Goal: Information Seeking & Learning: Learn about a topic

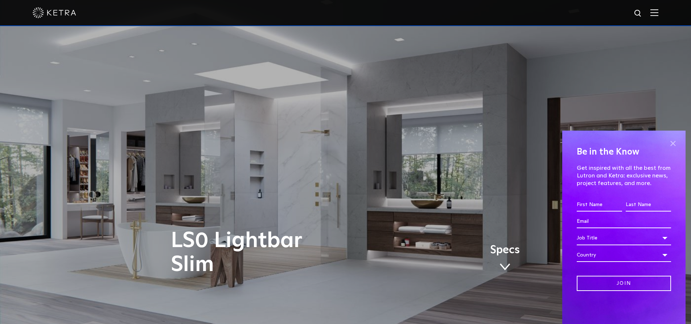
click at [674, 144] on span at bounding box center [672, 143] width 11 height 11
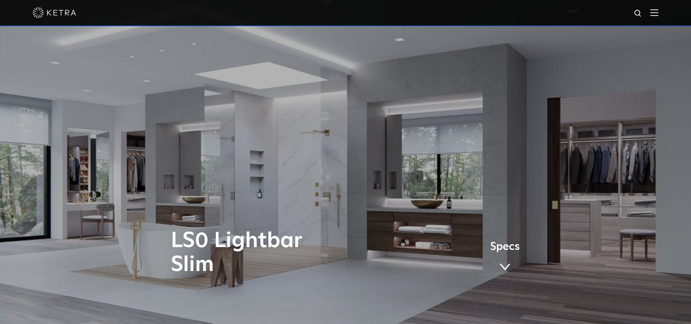
click at [505, 264] on span at bounding box center [504, 267] width 11 height 8
click at [666, 15] on div at bounding box center [345, 13] width 691 height 26
click at [658, 15] on img at bounding box center [654, 12] width 8 height 7
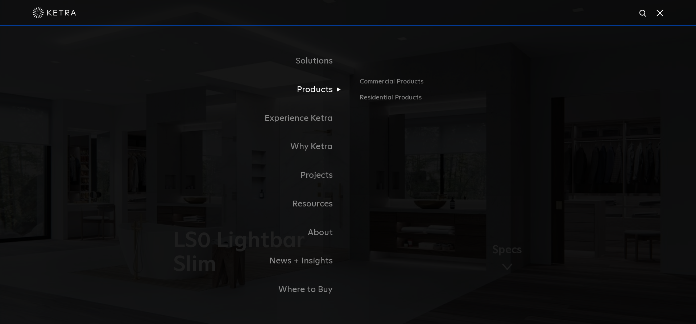
click at [320, 95] on link "Products" at bounding box center [257, 89] width 181 height 29
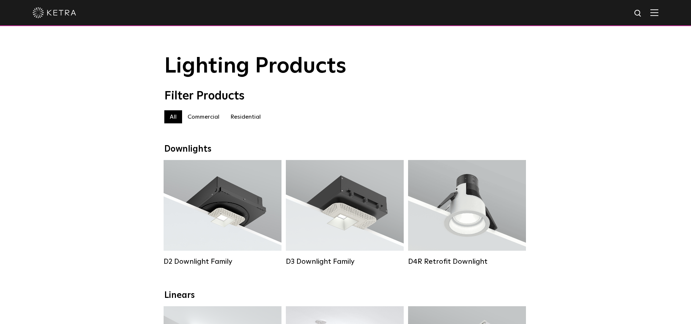
click at [640, 11] on img at bounding box center [638, 13] width 9 height 9
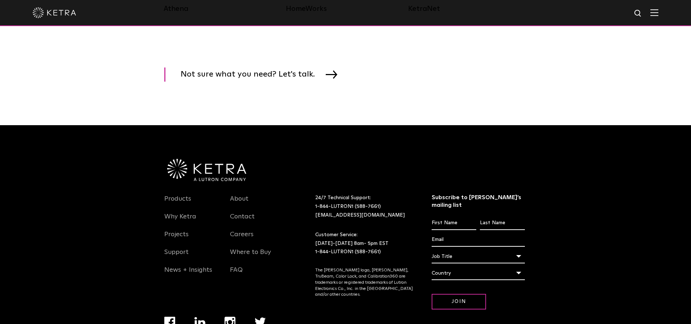
scroll to position [1263, 0]
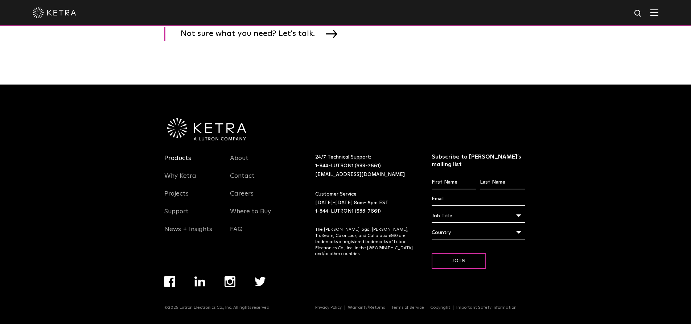
click at [181, 162] on link "Products" at bounding box center [177, 162] width 27 height 17
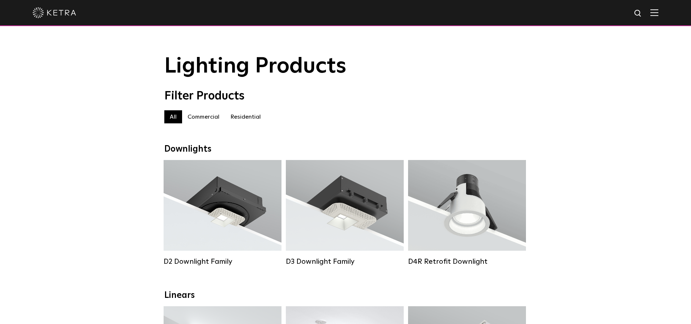
click at [209, 121] on label "Commercial" at bounding box center [203, 116] width 43 height 13
click at [242, 118] on label "Residential" at bounding box center [245, 116] width 41 height 13
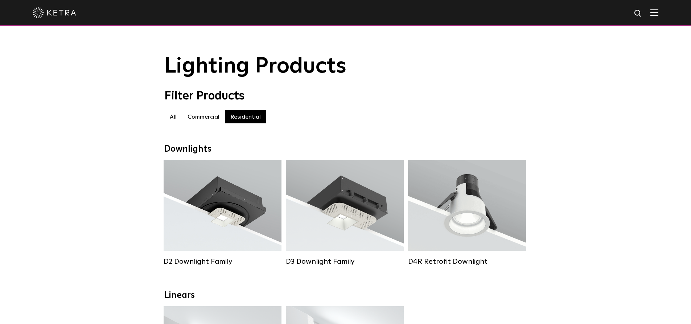
click at [643, 16] on img at bounding box center [638, 13] width 9 height 9
type input "LS0"
click at [615, 8] on button "Search" at bounding box center [620, 13] width 11 height 11
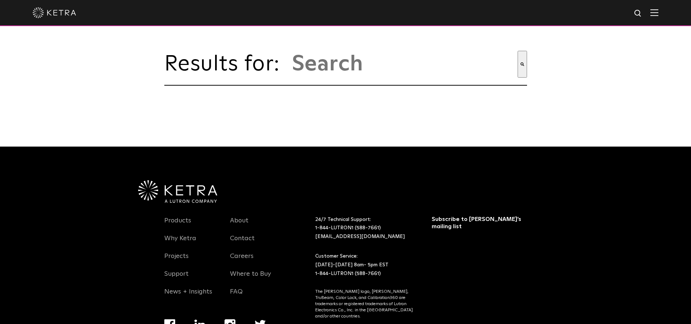
type input "ls0"
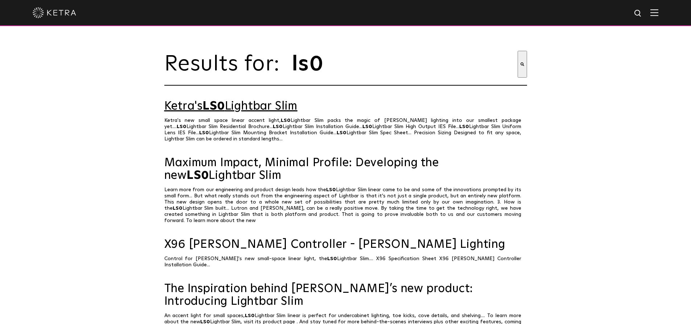
click at [201, 110] on link "Ketra's LS0 Lightbar Slim" at bounding box center [345, 106] width 363 height 13
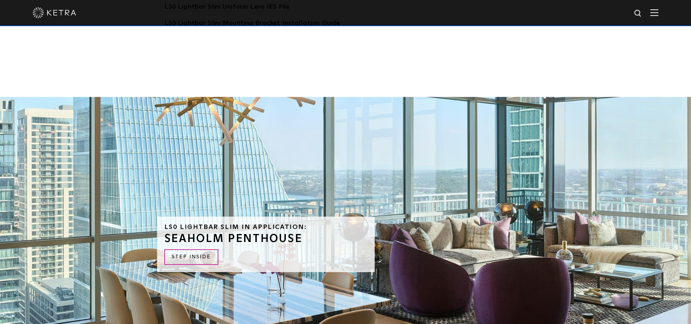
scroll to position [1668, 0]
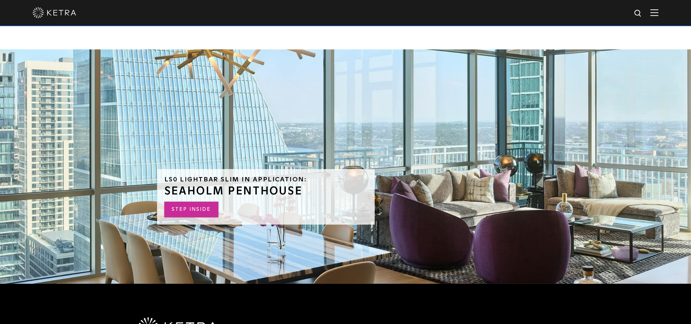
click at [177, 202] on link "STEP INSIDE" at bounding box center [191, 210] width 54 height 16
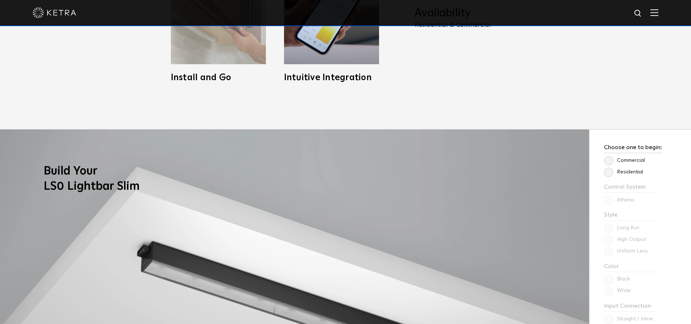
scroll to position [400, 0]
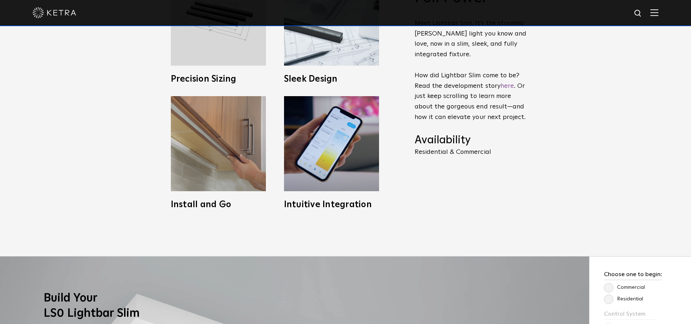
drag, startPoint x: 267, startPoint y: 231, endPoint x: 255, endPoint y: 278, distance: 48.6
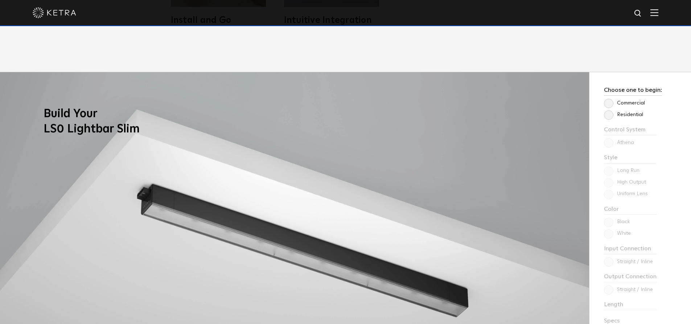
scroll to position [582, 0]
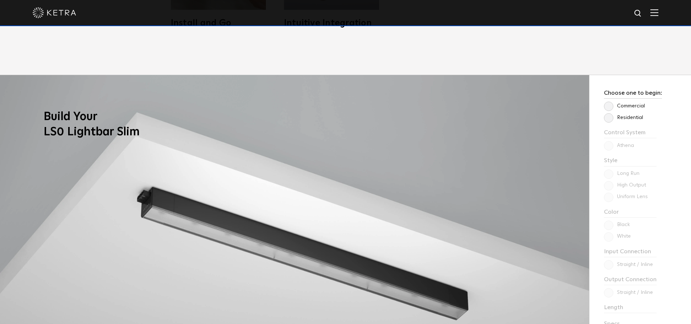
click at [611, 118] on label "Residential" at bounding box center [623, 118] width 39 height 6
click at [0, 0] on input "Residential" at bounding box center [0, 0] width 0 height 0
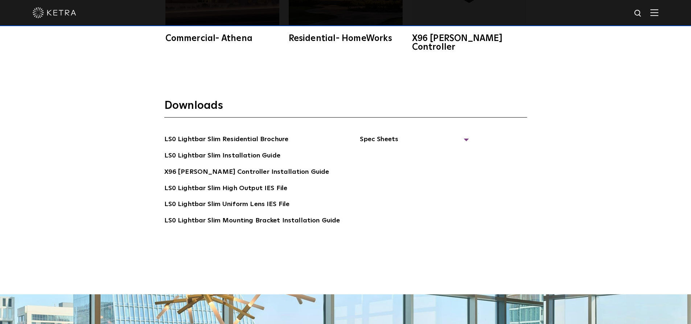
scroll to position [1452, 0]
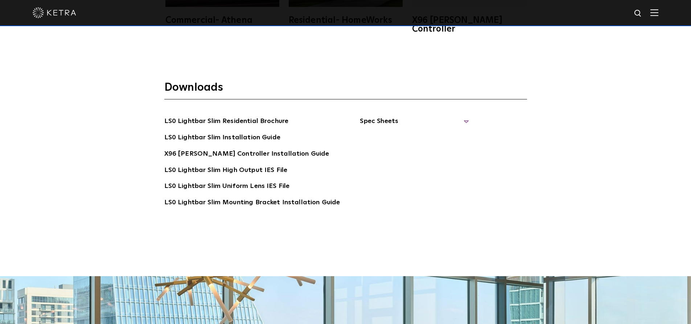
click at [372, 116] on span "Spec Sheets" at bounding box center [414, 124] width 109 height 16
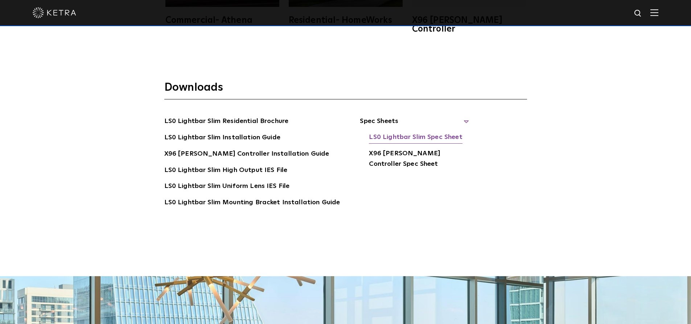
click at [430, 132] on link "LS0 Lightbar Slim Spec Sheet" at bounding box center [415, 138] width 93 height 12
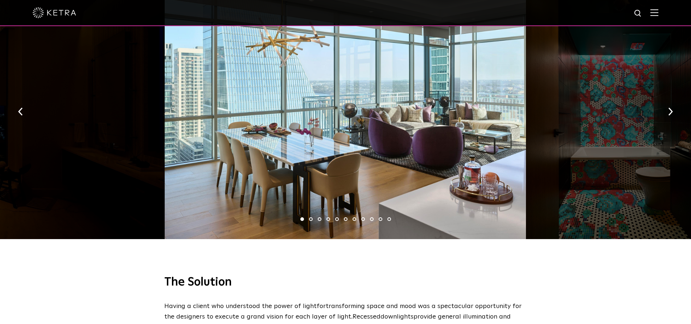
scroll to position [1124, 0]
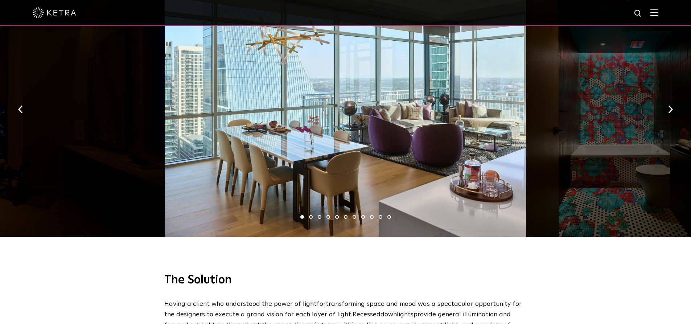
click at [311, 215] on li "2" at bounding box center [311, 217] width 4 height 4
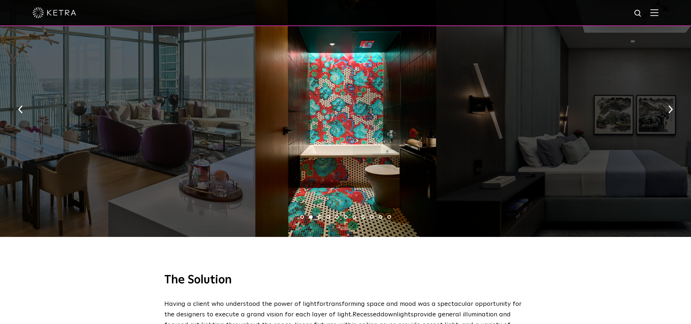
click at [317, 212] on ul "1 2 3 4 5 6 7 8 9 10 11" at bounding box center [345, 217] width 691 height 11
click at [321, 212] on ul "1 2 3 4 5 6 7 8 9 10 11" at bounding box center [345, 217] width 691 height 11
click at [320, 215] on li "3" at bounding box center [320, 217] width 4 height 4
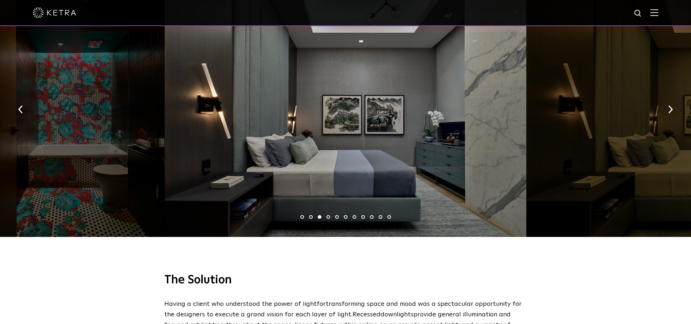
click at [328, 215] on li "4" at bounding box center [328, 217] width 4 height 4
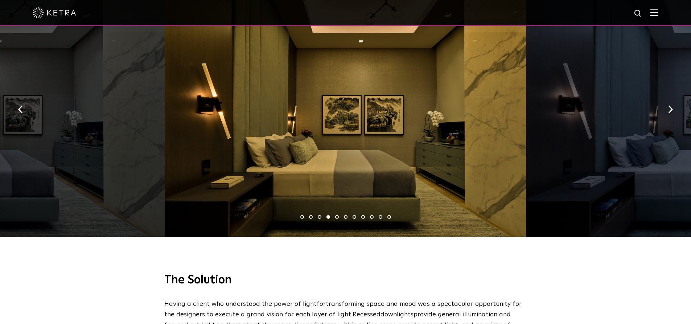
click at [337, 215] on li "5" at bounding box center [337, 217] width 4 height 4
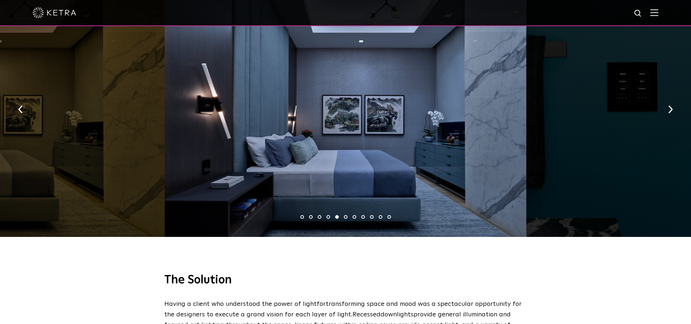
click at [347, 212] on ul "1 2 3 4 5 6 7 8 9 10 11" at bounding box center [345, 217] width 691 height 11
click at [346, 215] on li "6" at bounding box center [346, 217] width 4 height 4
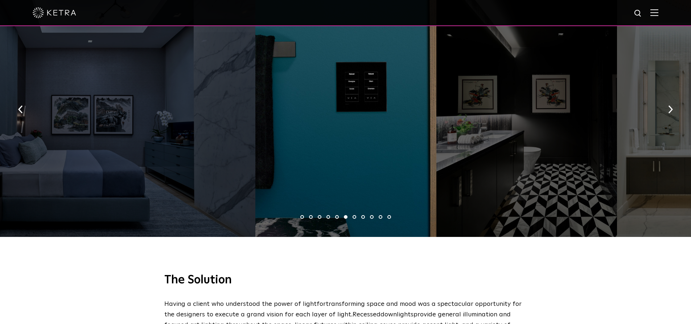
click at [353, 215] on li "7" at bounding box center [355, 217] width 4 height 4
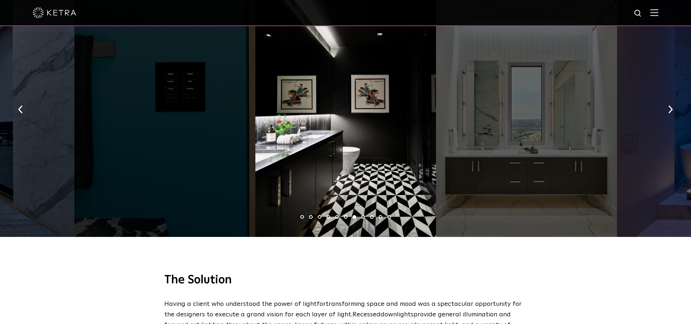
click at [362, 215] on li "8" at bounding box center [363, 217] width 4 height 4
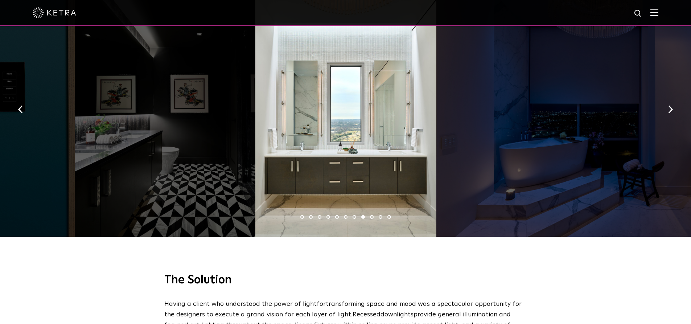
click at [371, 215] on li "9" at bounding box center [372, 217] width 4 height 4
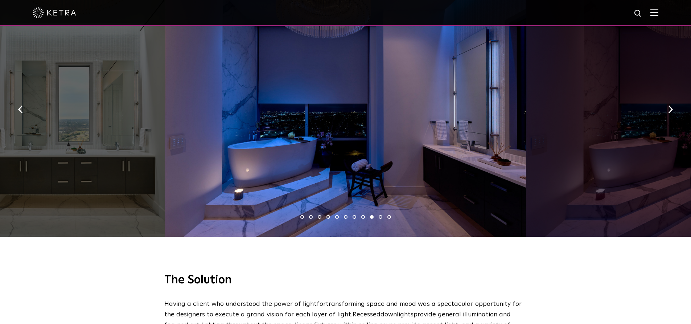
click at [379, 215] on li "10" at bounding box center [381, 217] width 4 height 4
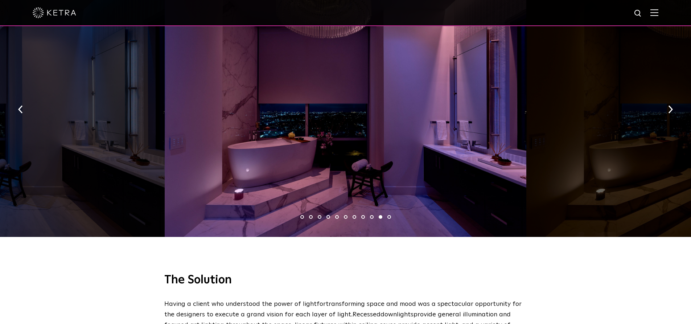
click at [388, 215] on li "11" at bounding box center [389, 217] width 4 height 4
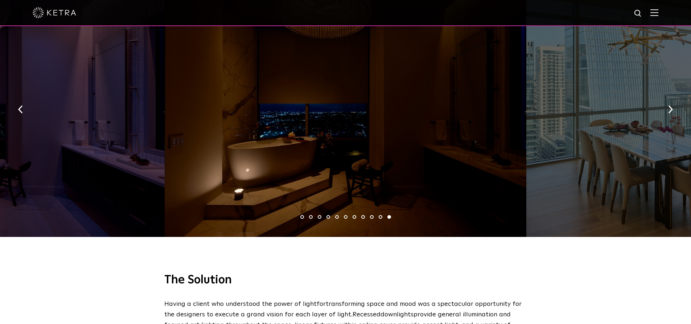
click at [380, 215] on li "10" at bounding box center [381, 217] width 4 height 4
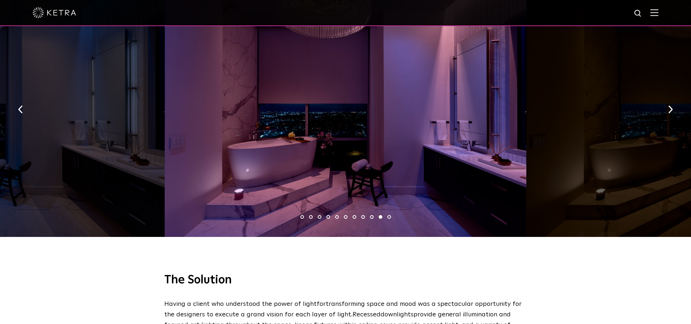
click at [370, 215] on li "9" at bounding box center [372, 217] width 4 height 4
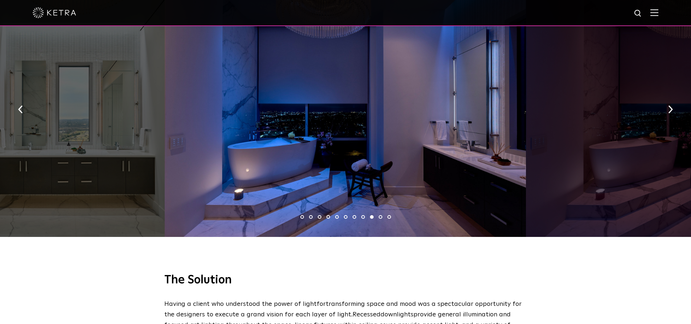
click at [310, 215] on li "2" at bounding box center [311, 217] width 4 height 4
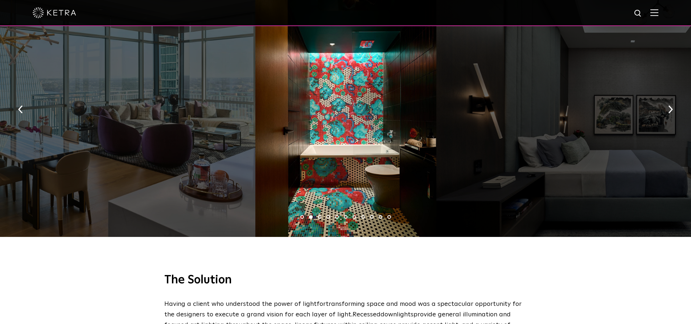
click at [300, 215] on li "1" at bounding box center [302, 217] width 4 height 4
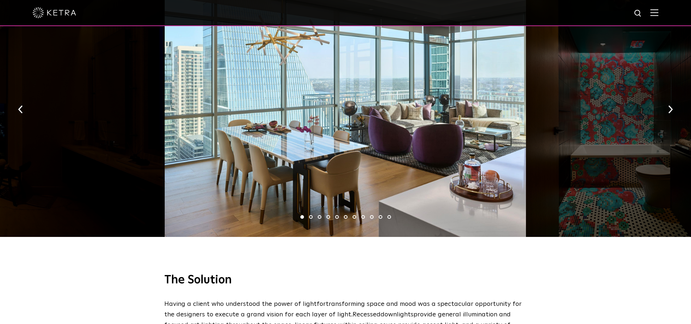
click at [321, 212] on ul "1 2 3 4 5 6 7 8 9 10 11" at bounding box center [345, 217] width 691 height 11
click at [318, 215] on li "3" at bounding box center [320, 217] width 4 height 4
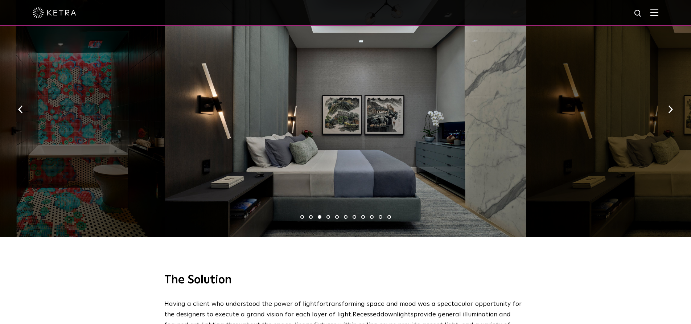
click at [341, 212] on ul "1 2 3 4 5 6 7 8 9 10 11" at bounding box center [345, 217] width 691 height 11
click at [336, 215] on li "5" at bounding box center [337, 217] width 4 height 4
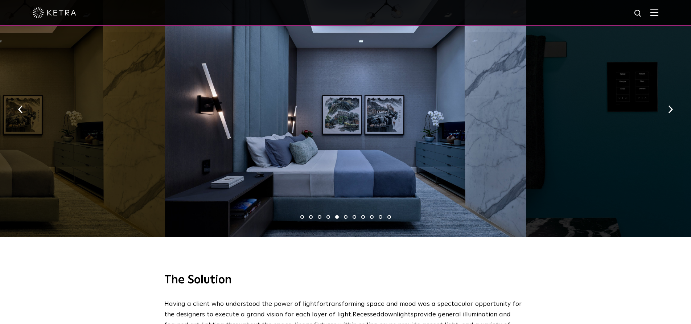
click at [345, 215] on li "6" at bounding box center [346, 217] width 4 height 4
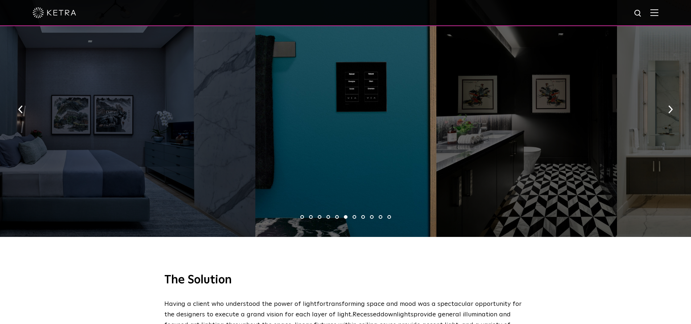
click at [351, 212] on ul "1 2 3 4 5 6 7 8 9 10 11" at bounding box center [345, 217] width 691 height 11
click at [353, 215] on li "7" at bounding box center [355, 217] width 4 height 4
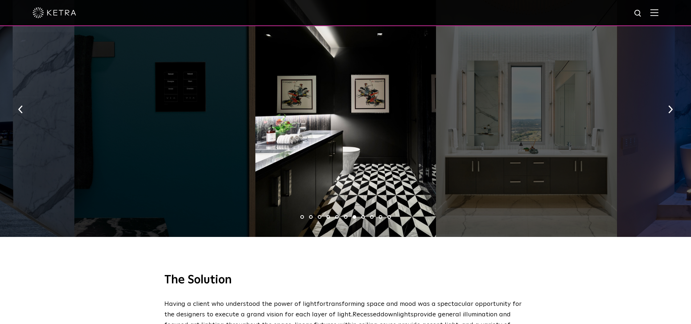
click at [363, 215] on li "8" at bounding box center [363, 217] width 4 height 4
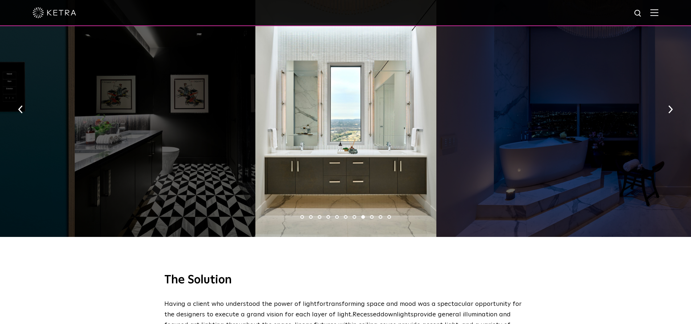
click at [373, 215] on li "9" at bounding box center [372, 217] width 4 height 4
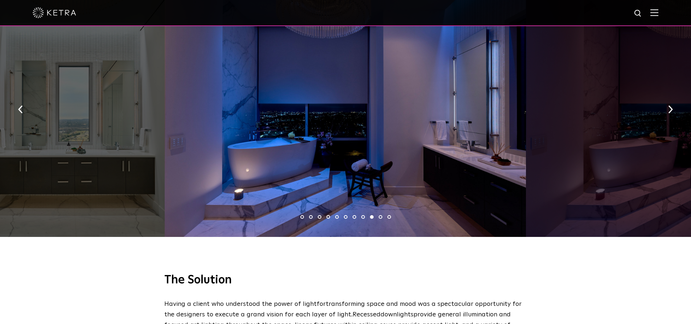
click at [379, 215] on li "10" at bounding box center [381, 217] width 4 height 4
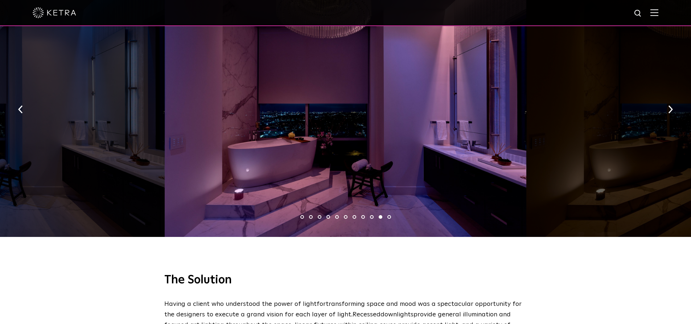
click at [388, 215] on li "11" at bounding box center [389, 217] width 4 height 4
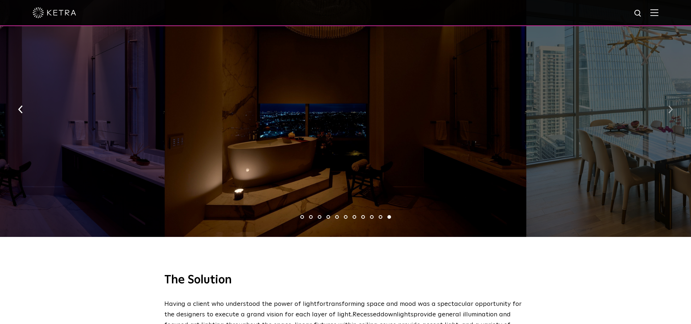
click at [672, 96] on button "button" at bounding box center [671, 108] width 16 height 25
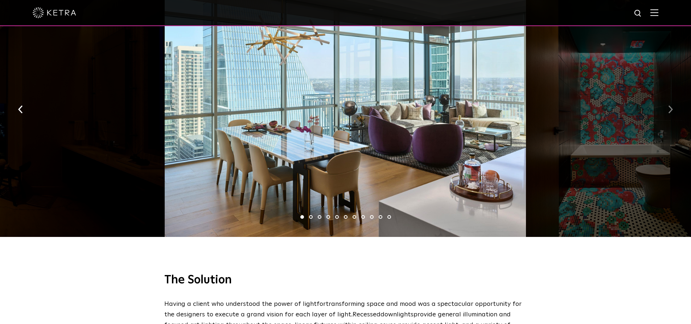
click at [667, 97] on button "button" at bounding box center [671, 108] width 16 height 25
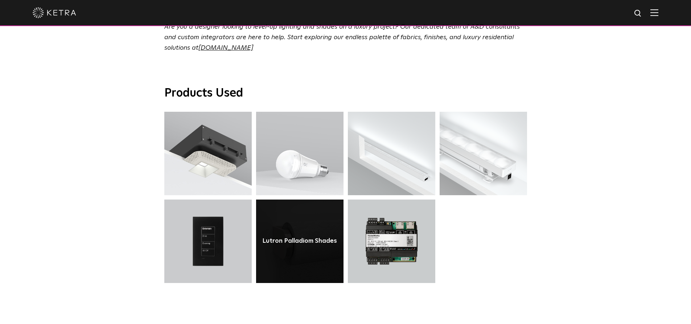
scroll to position [2611, 0]
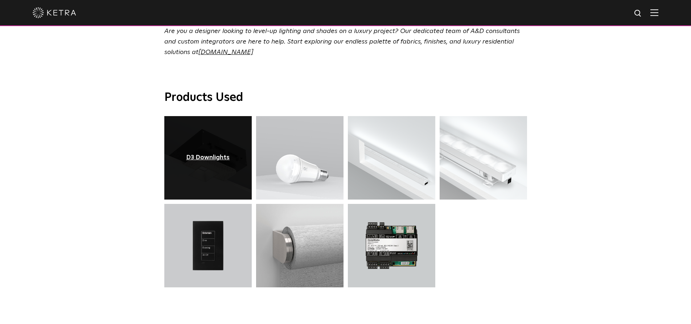
click at [195, 154] on div "D3 Downlights" at bounding box center [208, 157] width 44 height 7
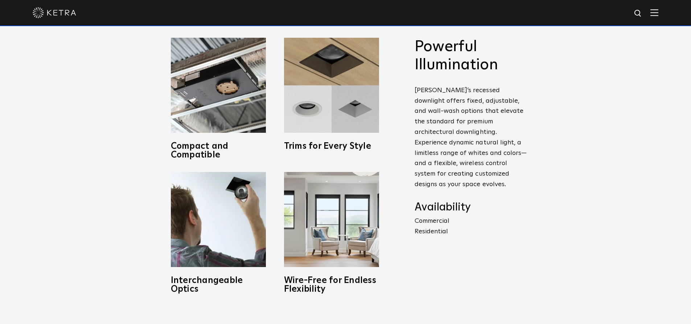
scroll to position [363, 0]
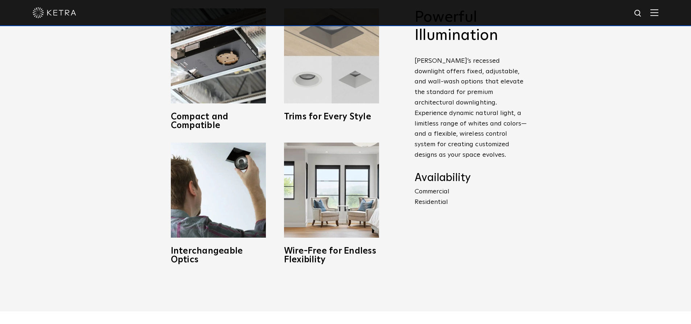
click at [294, 121] on h3 "Trims for Every Style" at bounding box center [331, 116] width 95 height 9
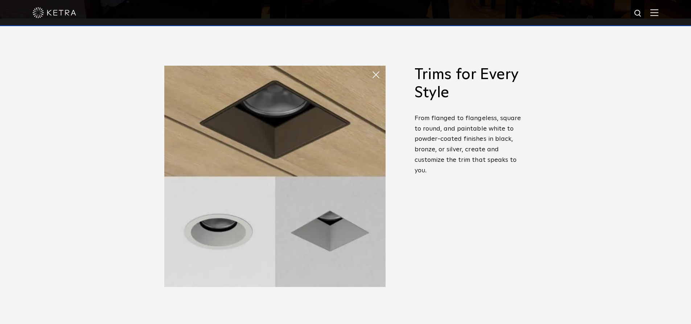
scroll to position [290, 0]
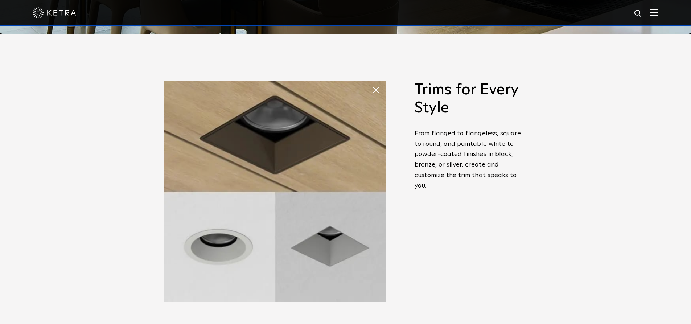
click at [378, 91] on span at bounding box center [378, 90] width 15 height 15
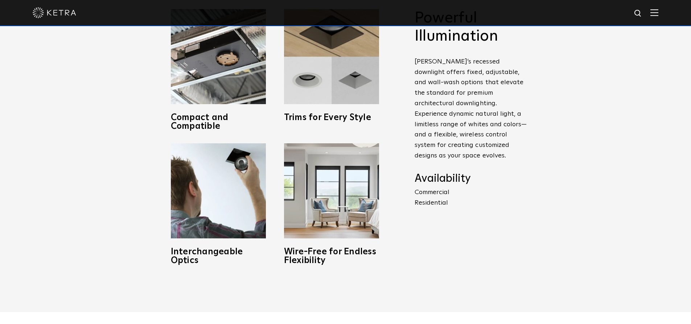
scroll to position [363, 0]
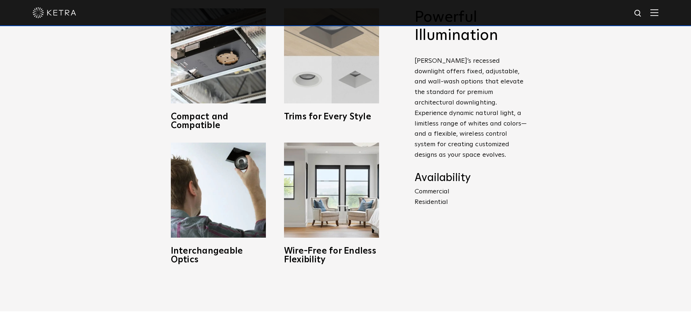
click at [304, 75] on img at bounding box center [331, 55] width 95 height 95
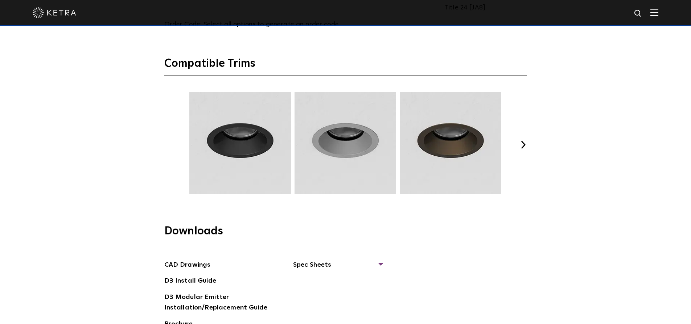
scroll to position [979, 0]
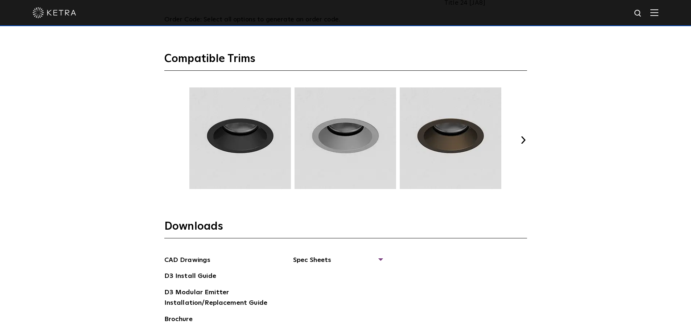
click at [523, 139] on button "Next" at bounding box center [523, 139] width 7 height 7
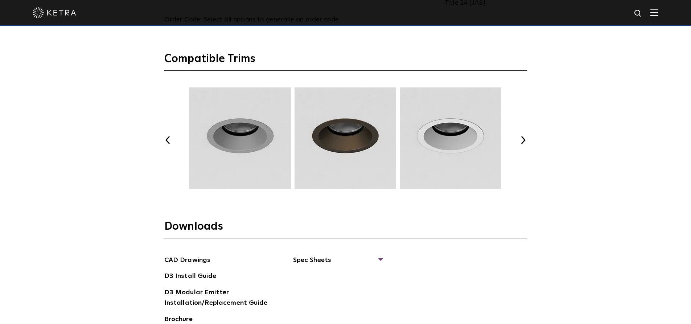
click at [523, 139] on button "Next" at bounding box center [523, 139] width 7 height 7
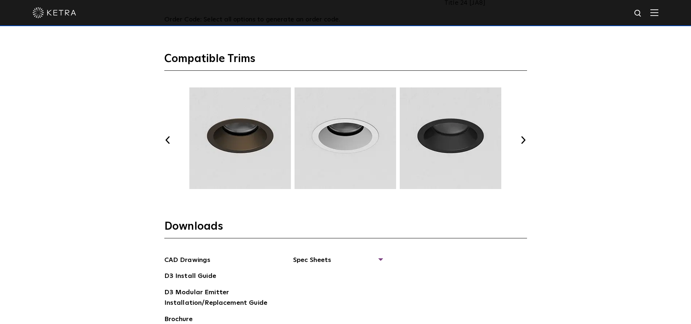
click at [523, 139] on button "Next" at bounding box center [523, 139] width 7 height 7
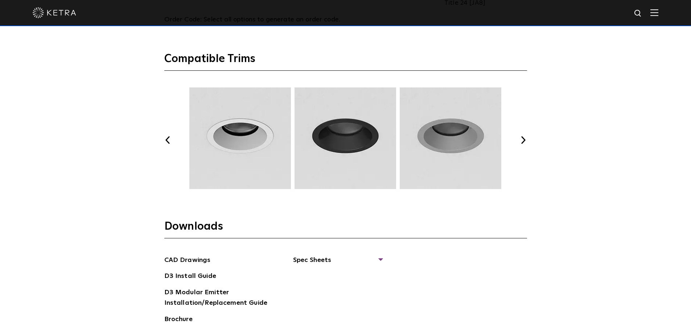
click at [523, 139] on button "Next" at bounding box center [523, 139] width 7 height 7
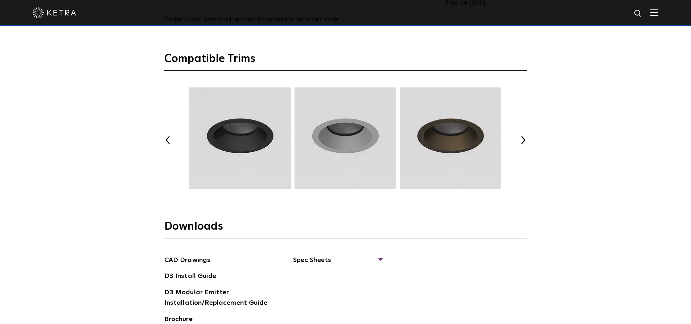
click at [523, 139] on button "Next" at bounding box center [523, 139] width 7 height 7
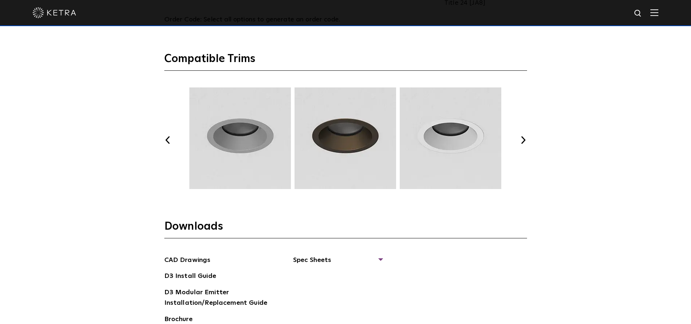
click at [523, 139] on button "Next" at bounding box center [523, 139] width 7 height 7
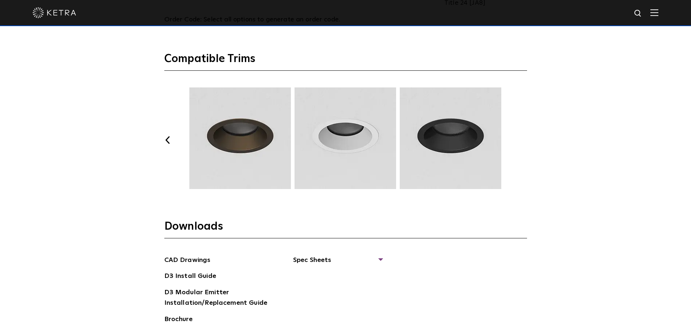
click at [523, 139] on button "Next" at bounding box center [523, 139] width 7 height 7
click at [170, 141] on button "Previous" at bounding box center [167, 139] width 7 height 7
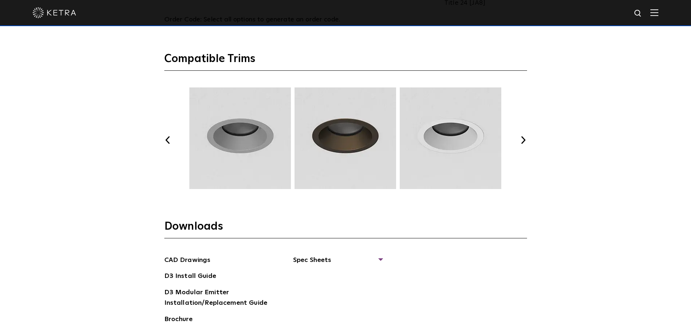
click at [170, 141] on button "Previous" at bounding box center [167, 139] width 7 height 7
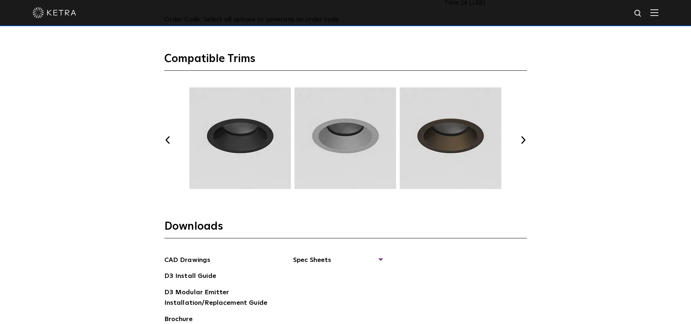
click at [170, 141] on button "Previous" at bounding box center [167, 139] width 7 height 7
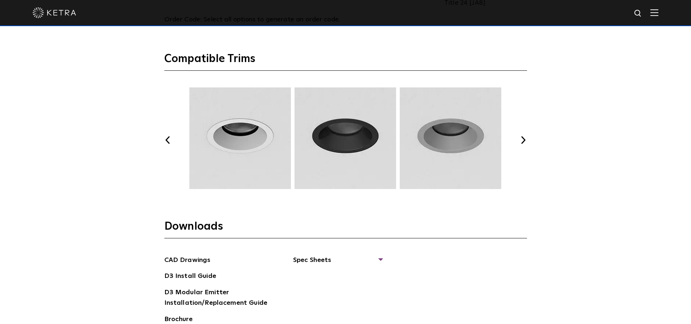
click at [170, 141] on button "Previous" at bounding box center [167, 139] width 7 height 7
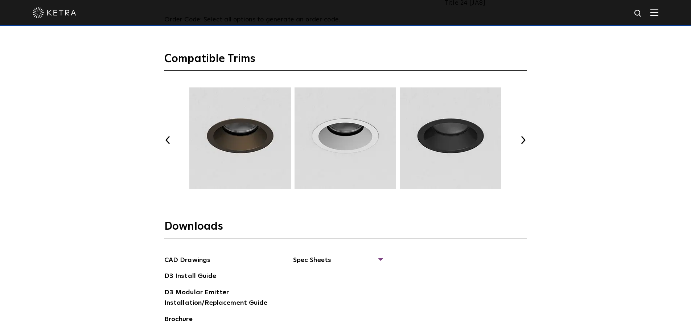
click at [170, 141] on button "Previous" at bounding box center [167, 139] width 7 height 7
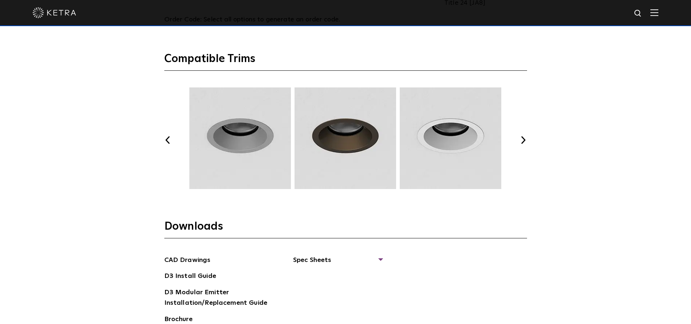
click at [170, 141] on button "Previous" at bounding box center [167, 139] width 7 height 7
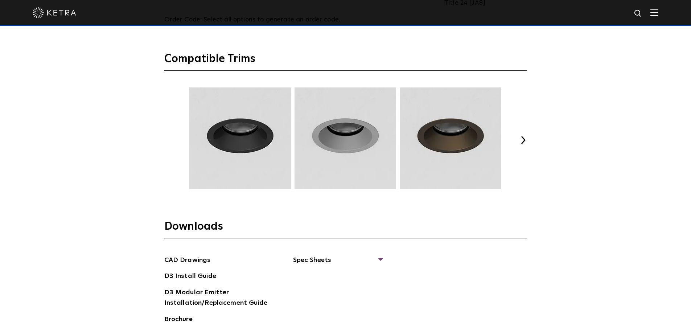
click at [170, 141] on button "Previous" at bounding box center [167, 139] width 7 height 7
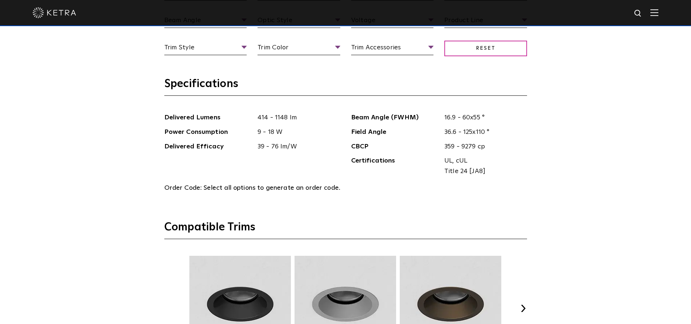
scroll to position [798, 0]
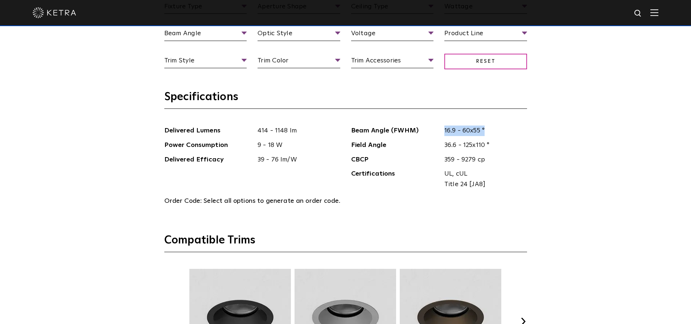
drag, startPoint x: 487, startPoint y: 128, endPoint x: 424, endPoint y: 120, distance: 64.3
click at [424, 120] on section "Specifications Delivered Lumens 414 - 1148 lm Power Consumption 9 - 18 W Delive…" at bounding box center [345, 161] width 363 height 143
drag, startPoint x: 320, startPoint y: 132, endPoint x: 317, endPoint y: 135, distance: 4.6
click at [317, 135] on span "414 - 1148 lm" at bounding box center [296, 130] width 88 height 11
drag, startPoint x: 286, startPoint y: 133, endPoint x: 232, endPoint y: 129, distance: 54.2
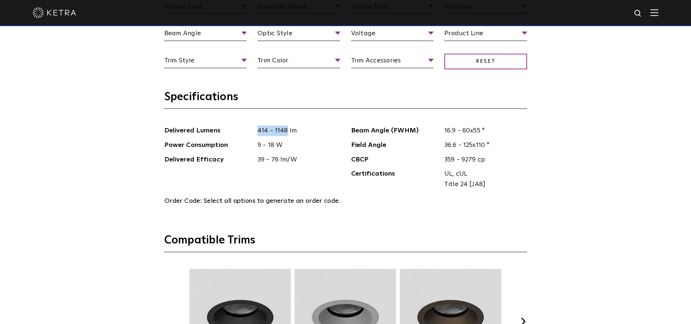
click at [232, 129] on li "Delivered Lumens 414 - 1148 lm" at bounding box center [252, 130] width 176 height 11
drag, startPoint x: 256, startPoint y: 144, endPoint x: 288, endPoint y: 148, distance: 32.2
click at [288, 148] on span "9 - 18 W" at bounding box center [296, 145] width 88 height 11
drag, startPoint x: 299, startPoint y: 129, endPoint x: 226, endPoint y: 125, distance: 73.4
click at [226, 125] on section "Specifications Delivered Lumens 414 - 1148 lm Power Consumption 9 - 18 W Delive…" at bounding box center [345, 161] width 363 height 143
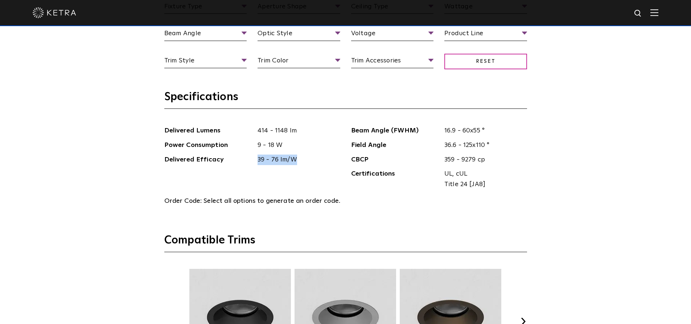
drag, startPoint x: 297, startPoint y: 157, endPoint x: 255, endPoint y: 167, distance: 43.2
click at [255, 167] on ul "Delivered Lumens 414 - 1148 lm Power Consumption 9 - 18 W Delivered Efficacy 39…" at bounding box center [252, 159] width 187 height 68
drag, startPoint x: 496, startPoint y: 130, endPoint x: 395, endPoint y: 139, distance: 101.9
click at [390, 137] on ul "Beam Angle (FWHM) 16.9 - 60x55 ° Field Angle 36.6 - 125x110 ° CBCP 359 - 9279 c…" at bounding box center [439, 159] width 187 height 68
drag, startPoint x: 439, startPoint y: 147, endPoint x: 508, endPoint y: 149, distance: 69.3
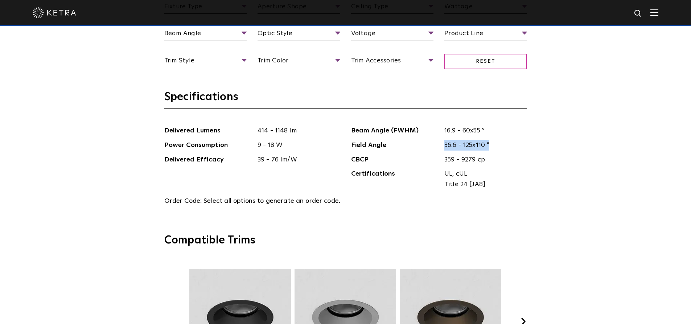
click at [508, 149] on span "36.6 - 125x110 °" at bounding box center [483, 145] width 88 height 11
drag, startPoint x: 446, startPoint y: 159, endPoint x: 509, endPoint y: 165, distance: 63.3
click at [509, 165] on span "359 - 9279 cp" at bounding box center [483, 160] width 88 height 11
drag, startPoint x: 506, startPoint y: 144, endPoint x: 425, endPoint y: 138, distance: 80.7
click at [425, 138] on ul "Beam Angle (FWHM) 16.9 - 60x55 ° Field Angle 36.6 - 125x110 ° CBCP 359 - 9279 c…" at bounding box center [439, 159] width 187 height 68
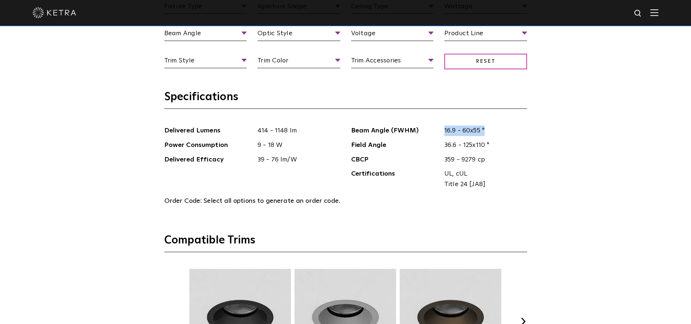
drag, startPoint x: 441, startPoint y: 126, endPoint x: 498, endPoint y: 132, distance: 57.2
click at [498, 132] on span "16.9 - 60x55 °" at bounding box center [483, 130] width 88 height 11
drag, startPoint x: 439, startPoint y: 144, endPoint x: 486, endPoint y: 150, distance: 46.8
click at [517, 143] on span "36.6 - 125x110 °" at bounding box center [483, 145] width 88 height 11
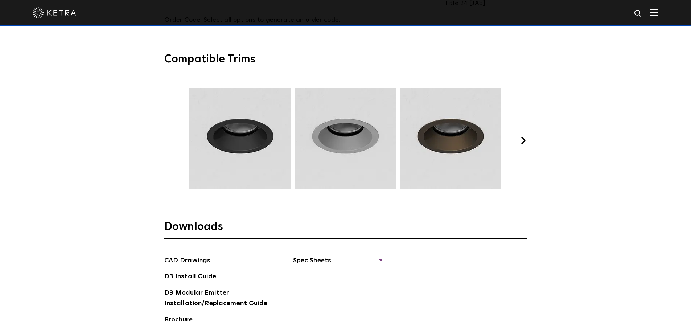
scroll to position [979, 0]
click at [522, 140] on button "Next" at bounding box center [523, 139] width 7 height 7
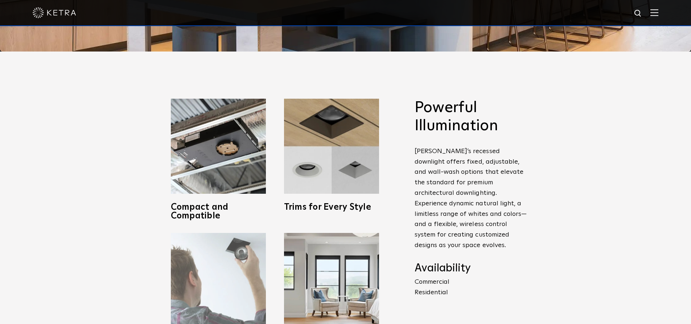
scroll to position [218, 0]
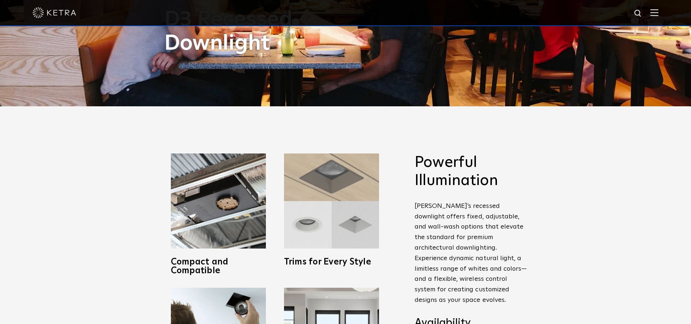
click at [344, 176] on img at bounding box center [331, 200] width 95 height 95
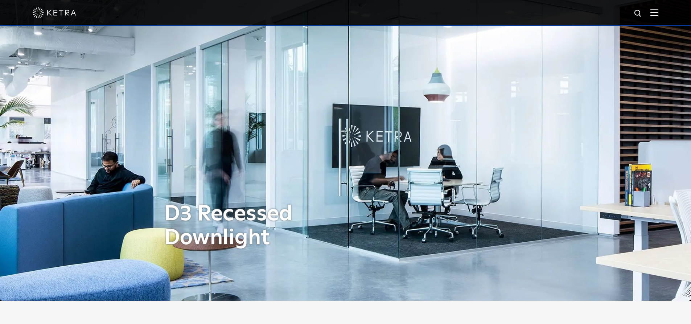
scroll to position [36, 0]
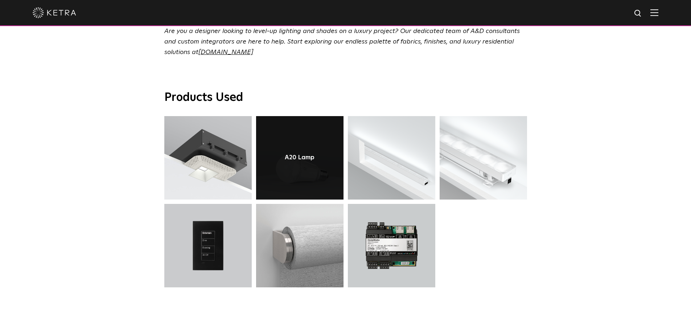
click at [297, 168] on link at bounding box center [299, 157] width 87 height 83
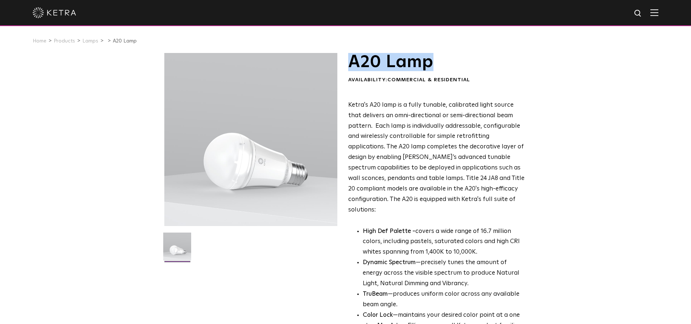
drag, startPoint x: 430, startPoint y: 65, endPoint x: 349, endPoint y: 62, distance: 80.5
click at [349, 62] on h1 "A20 Lamp" at bounding box center [436, 62] width 177 height 18
copy h1 "A20 Lamp"
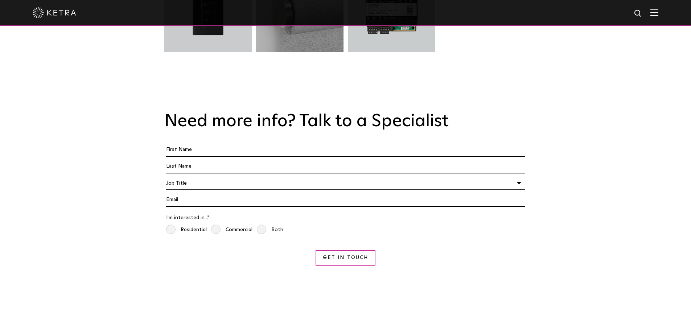
scroll to position [2901, 0]
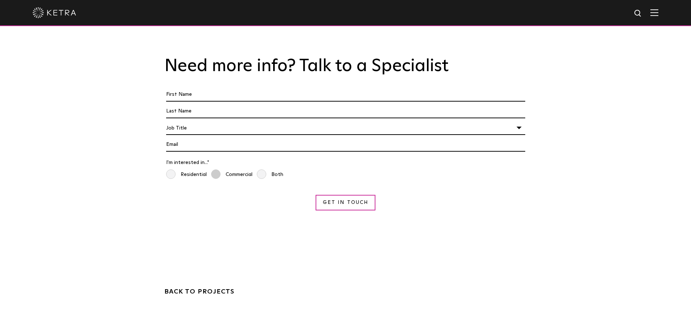
click at [219, 169] on span "Commercial" at bounding box center [231, 174] width 41 height 11
click at [217, 169] on input "Commercial" at bounding box center [214, 173] width 6 height 8
radio input "true"
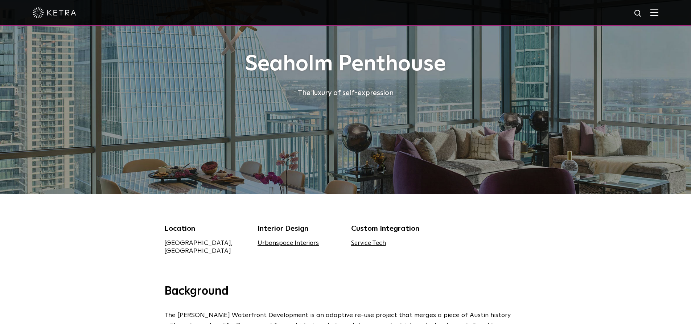
scroll to position [0, 0]
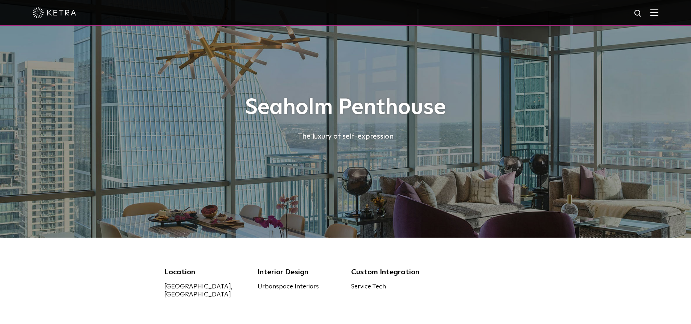
click at [53, 16] on img at bounding box center [55, 12] width 44 height 11
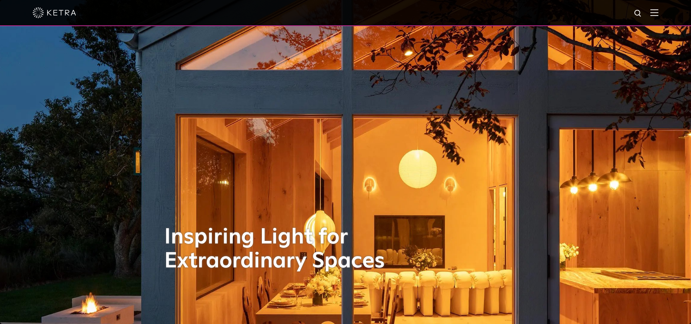
click at [655, 16] on div at bounding box center [346, 12] width 626 height 25
click at [658, 10] on img at bounding box center [654, 12] width 8 height 7
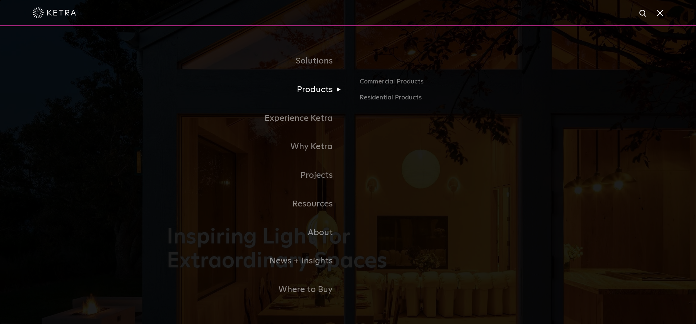
click at [325, 93] on link "Products" at bounding box center [257, 89] width 181 height 29
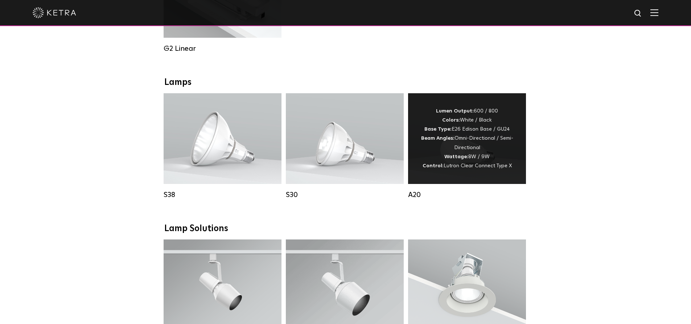
scroll to position [471, 0]
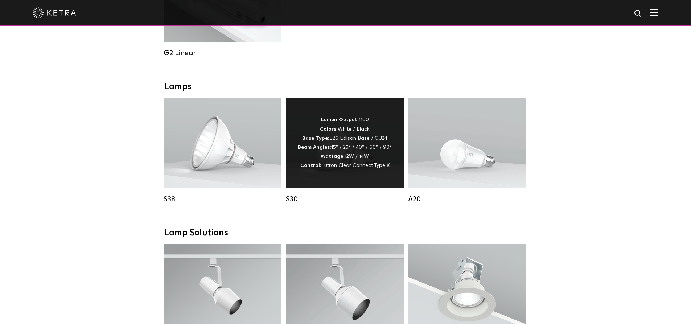
click at [342, 181] on div "Lumen Output: 1100 Colors: White / Black Base Type: E26 Edison Base / GU24 Beam…" at bounding box center [345, 143] width 118 height 91
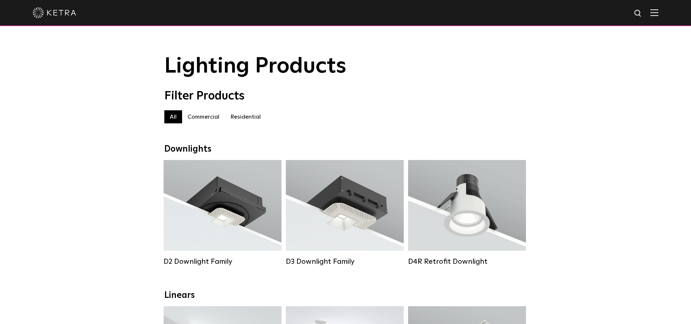
click at [198, 119] on label "Commercial" at bounding box center [203, 116] width 43 height 13
click at [254, 123] on label "Residential" at bounding box center [245, 116] width 41 height 13
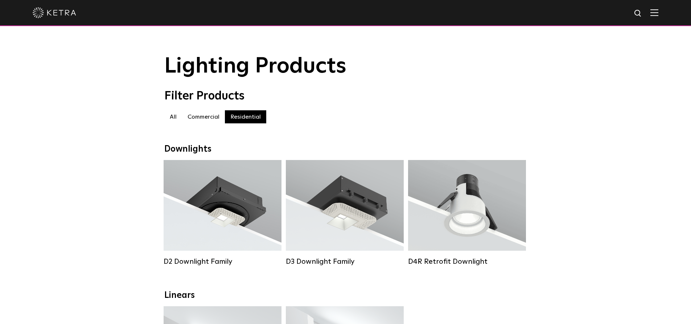
click at [214, 121] on label "Commercial" at bounding box center [203, 116] width 43 height 13
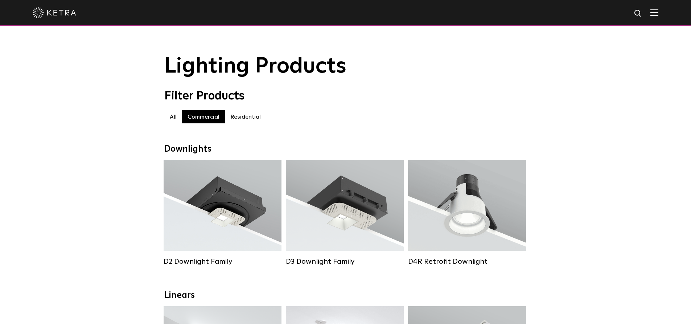
click at [176, 122] on label "All" at bounding box center [173, 116] width 18 height 13
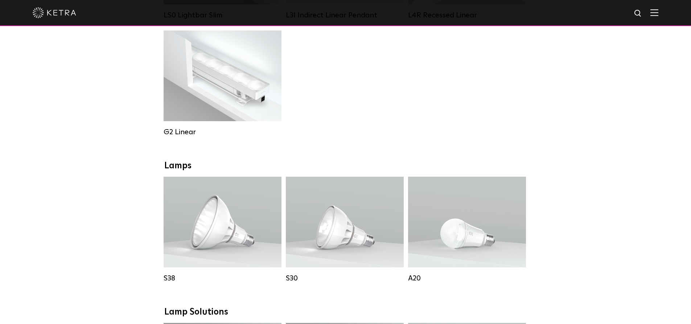
scroll to position [399, 0]
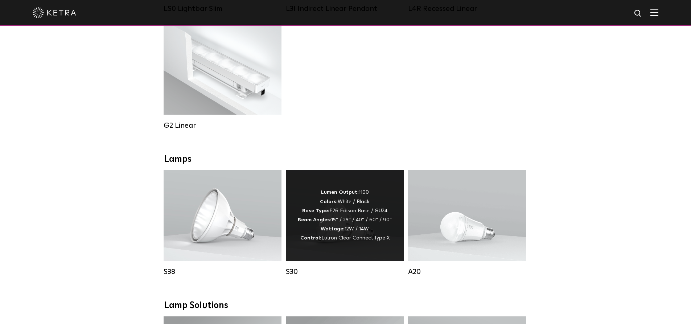
click at [294, 201] on div "Lumen Output: 1100 Colors: White / Black Base Type: E26 Edison Base / GU24 Beam…" at bounding box center [345, 215] width 118 height 91
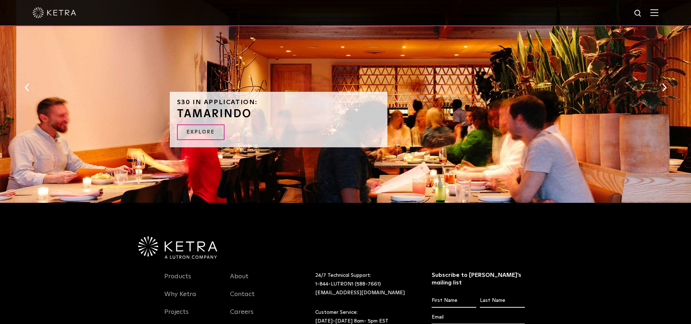
scroll to position [746, 0]
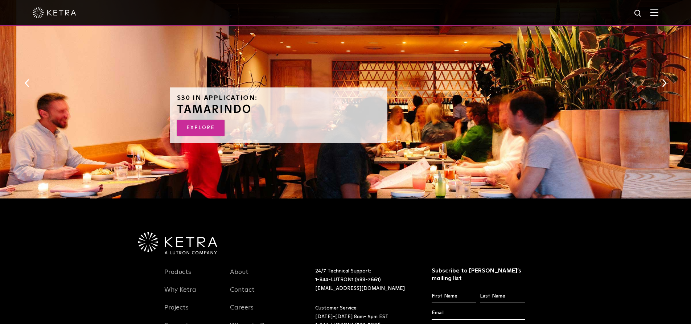
click at [211, 125] on link "EXPLORE" at bounding box center [201, 128] width 48 height 16
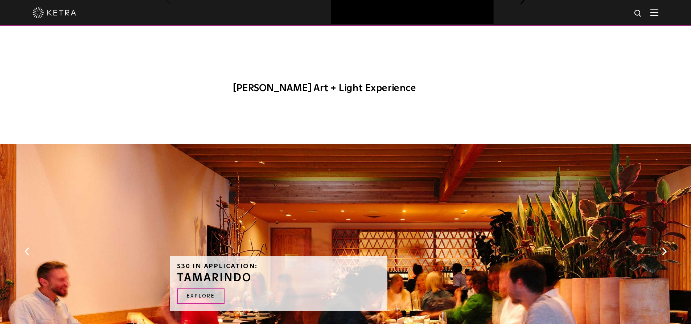
scroll to position [564, 0]
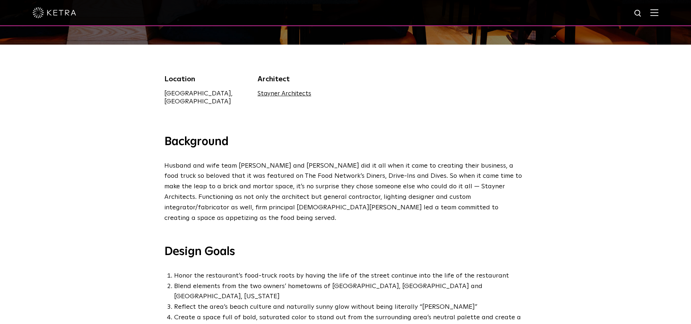
drag, startPoint x: 254, startPoint y: 237, endPoint x: 246, endPoint y: 254, distance: 18.5
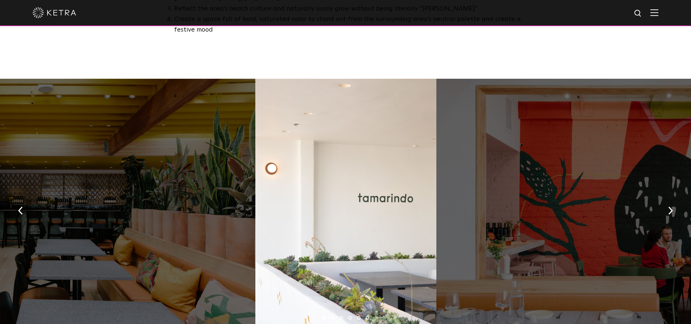
scroll to position [544, 0]
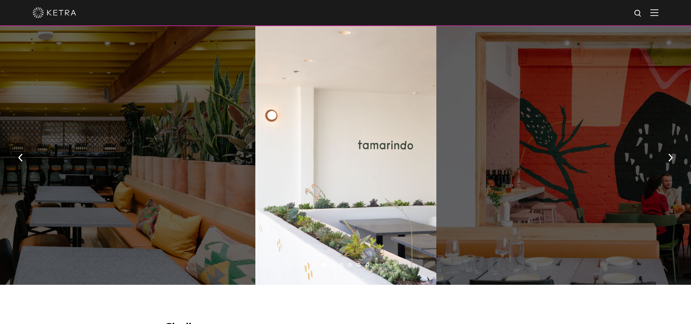
click at [180, 188] on div at bounding box center [75, 155] width 362 height 259
click at [671, 144] on button "button" at bounding box center [671, 156] width 16 height 25
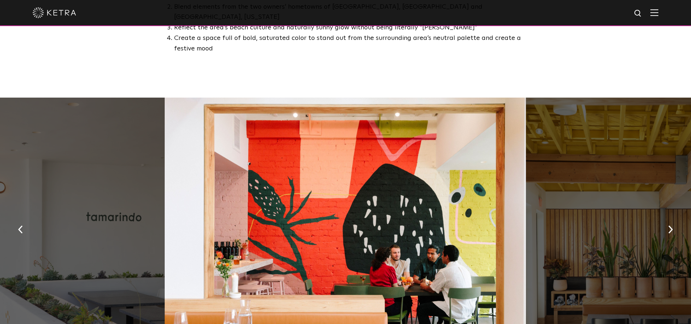
scroll to position [471, 0]
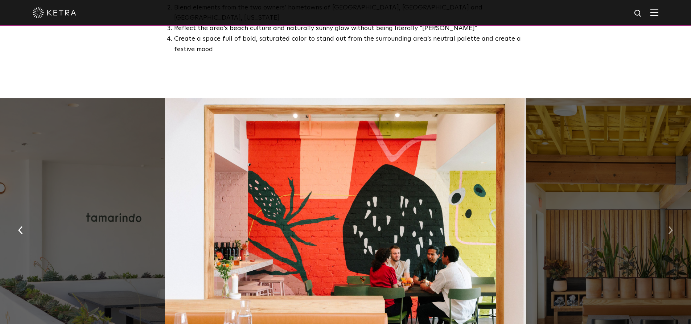
click at [668, 217] on button "button" at bounding box center [671, 229] width 16 height 25
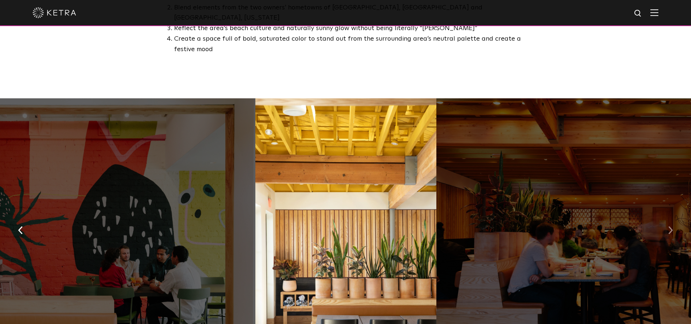
click at [666, 217] on button "button" at bounding box center [671, 229] width 16 height 25
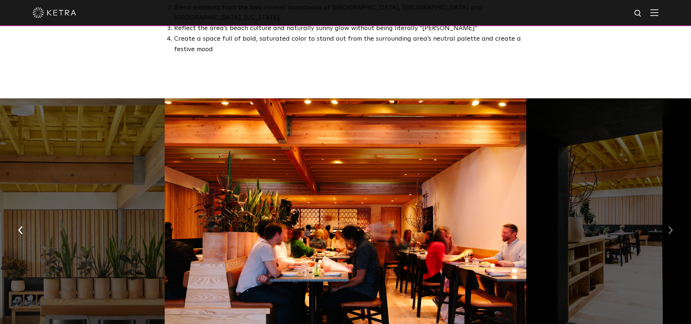
click at [666, 217] on button "button" at bounding box center [671, 229] width 16 height 25
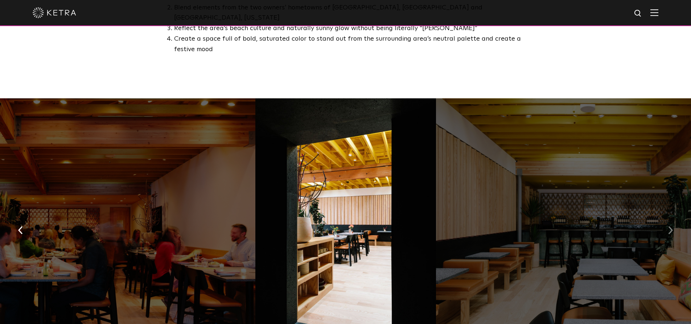
click at [666, 217] on button "button" at bounding box center [671, 229] width 16 height 25
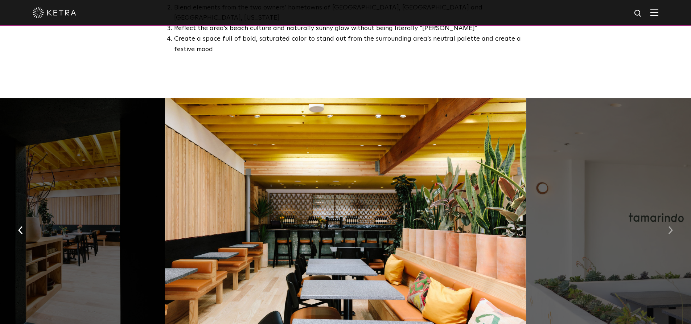
click at [666, 217] on button "button" at bounding box center [671, 229] width 16 height 25
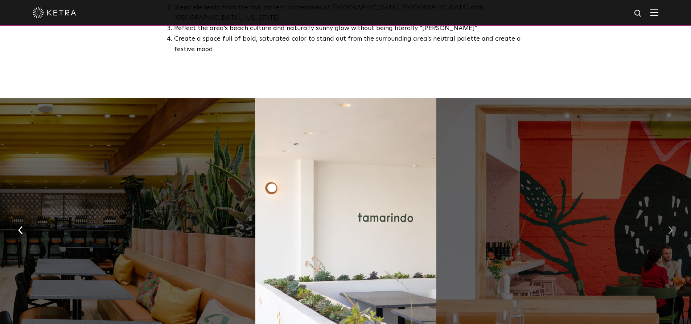
click at [666, 217] on button "button" at bounding box center [671, 229] width 16 height 25
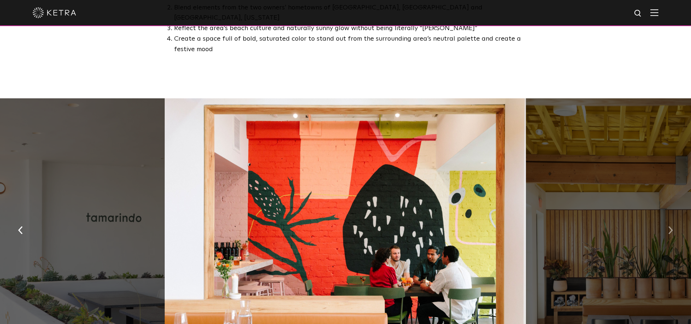
click at [666, 217] on button "button" at bounding box center [671, 229] width 16 height 25
